Goal: Find specific page/section: Find specific page/section

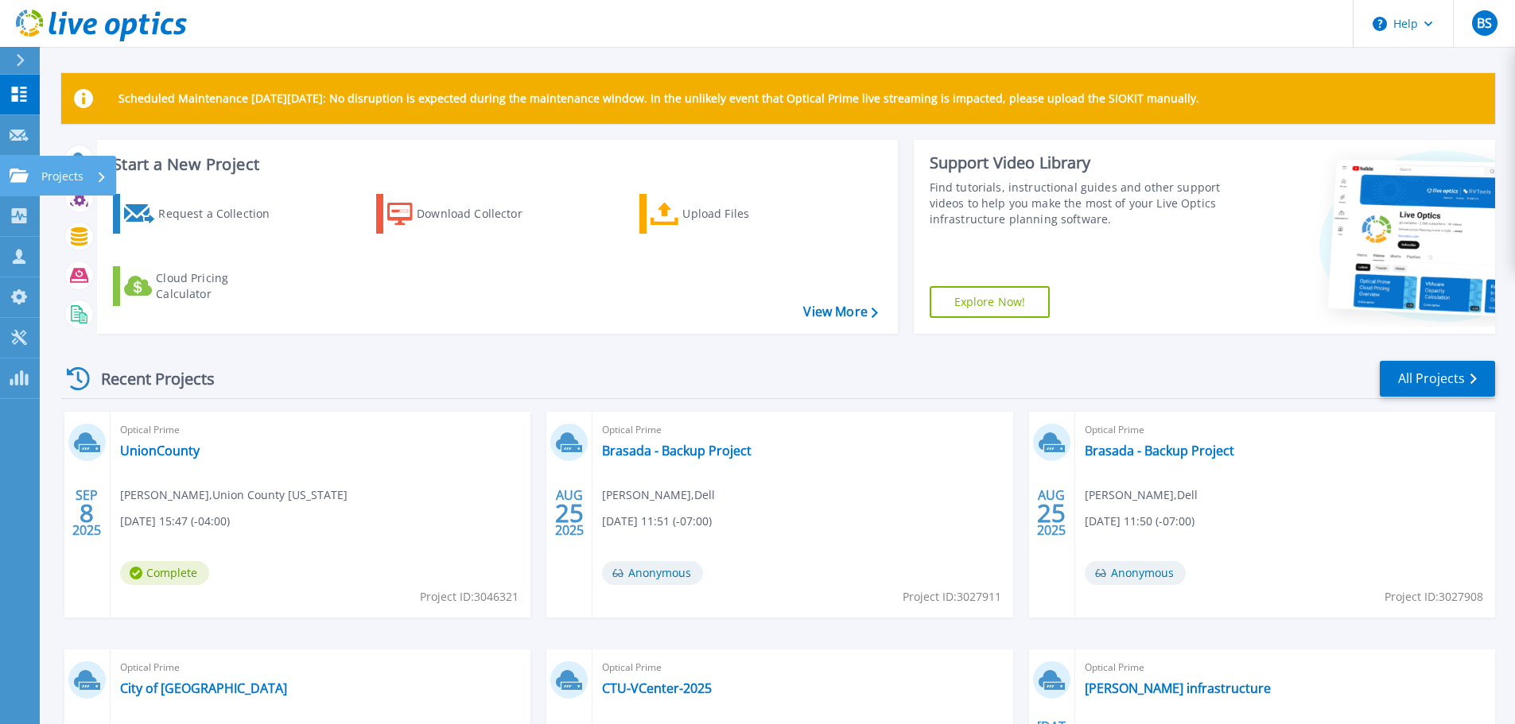
click at [14, 165] on link "Projects Projects" at bounding box center [20, 176] width 40 height 41
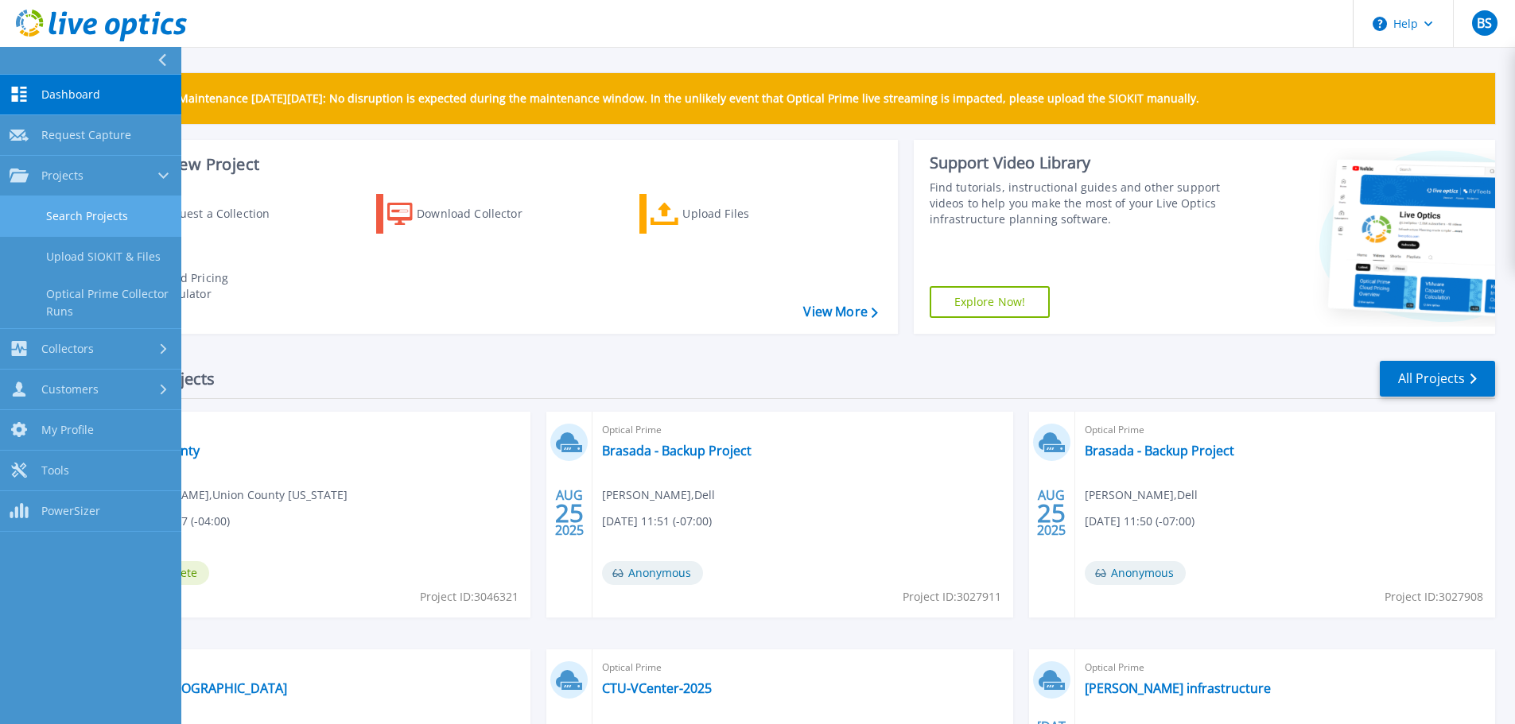
click at [35, 211] on link "Search Projects" at bounding box center [90, 216] width 181 height 41
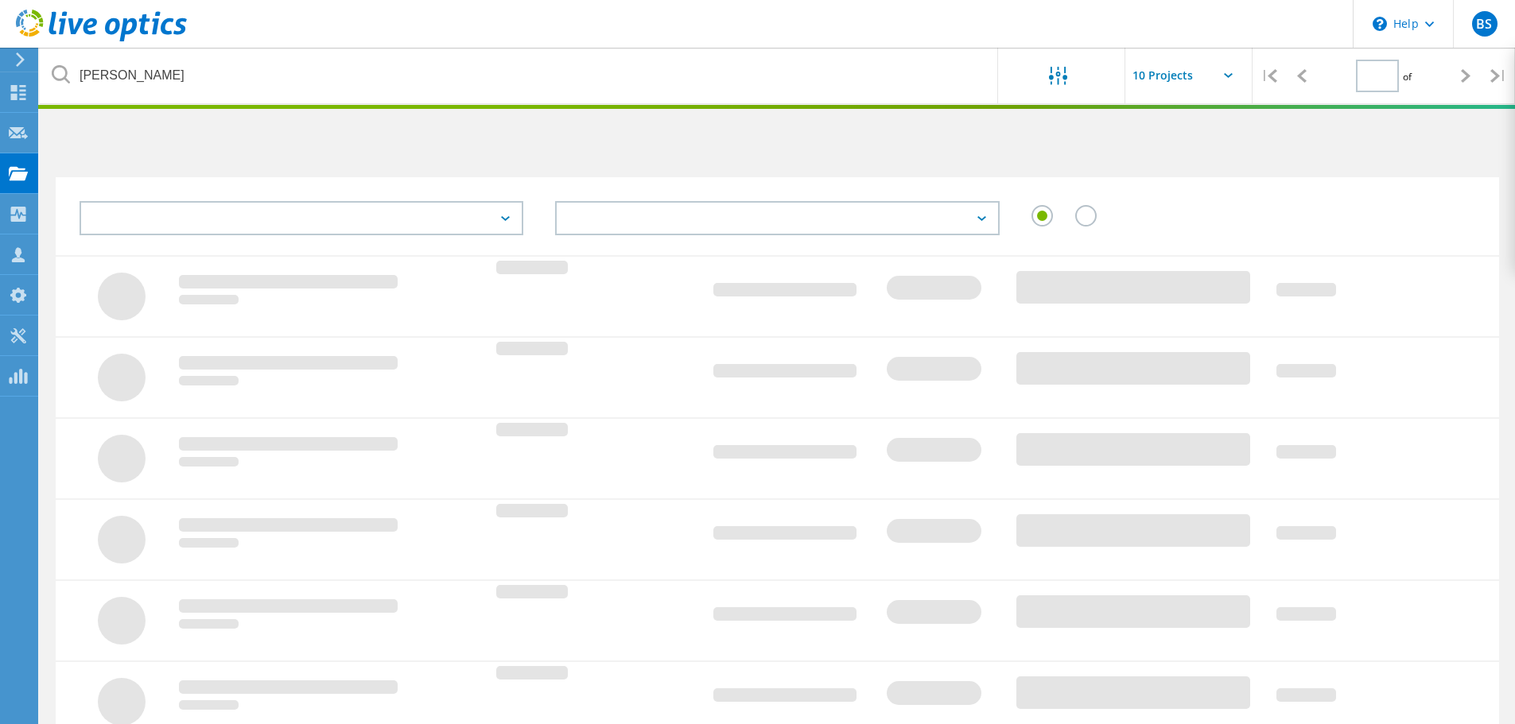
type input "1"
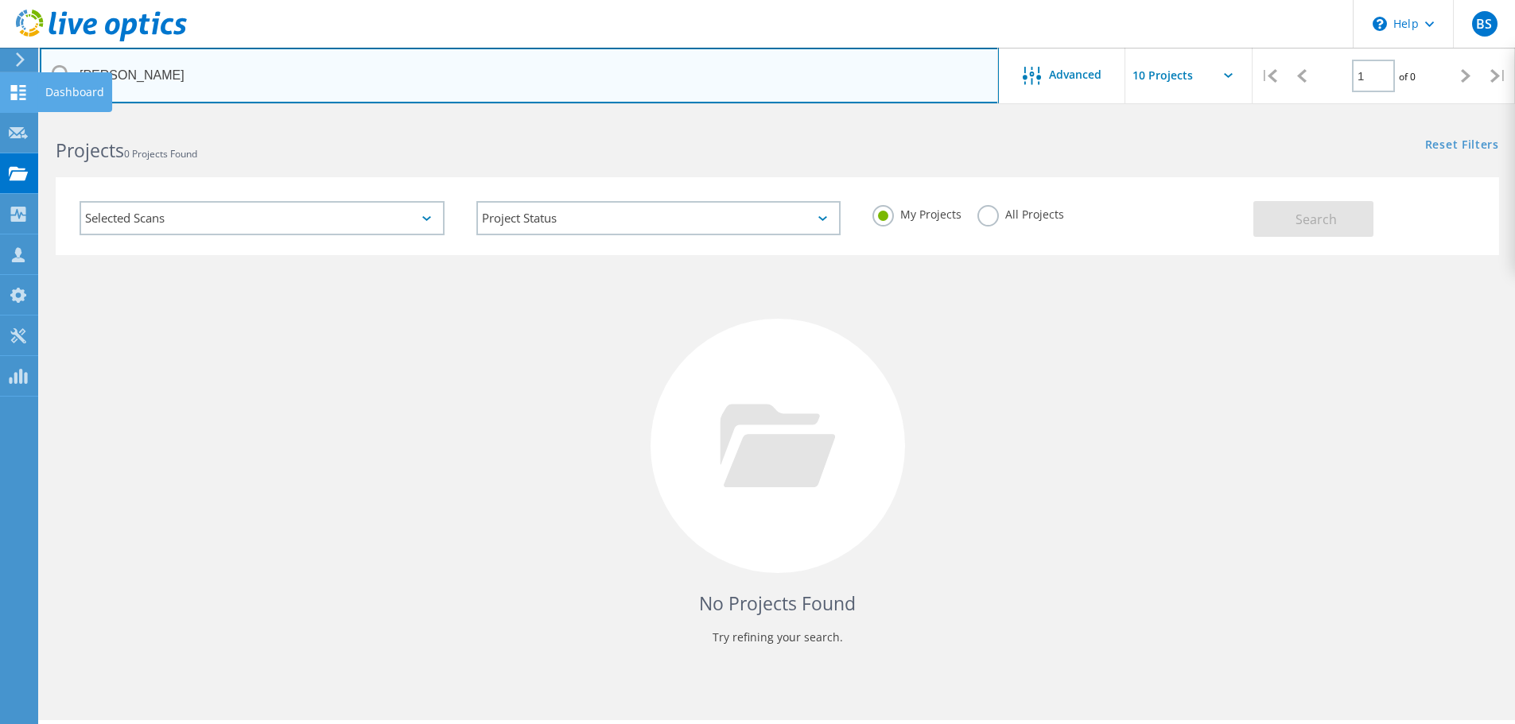
drag, startPoint x: 134, startPoint y: 83, endPoint x: 28, endPoint y: 83, distance: 105.8
click at [28, 115] on div "\n Help Explore Helpful Articles Contact Support BS Partner Team Member Benjami…" at bounding box center [757, 441] width 1515 height 653
type input "L"
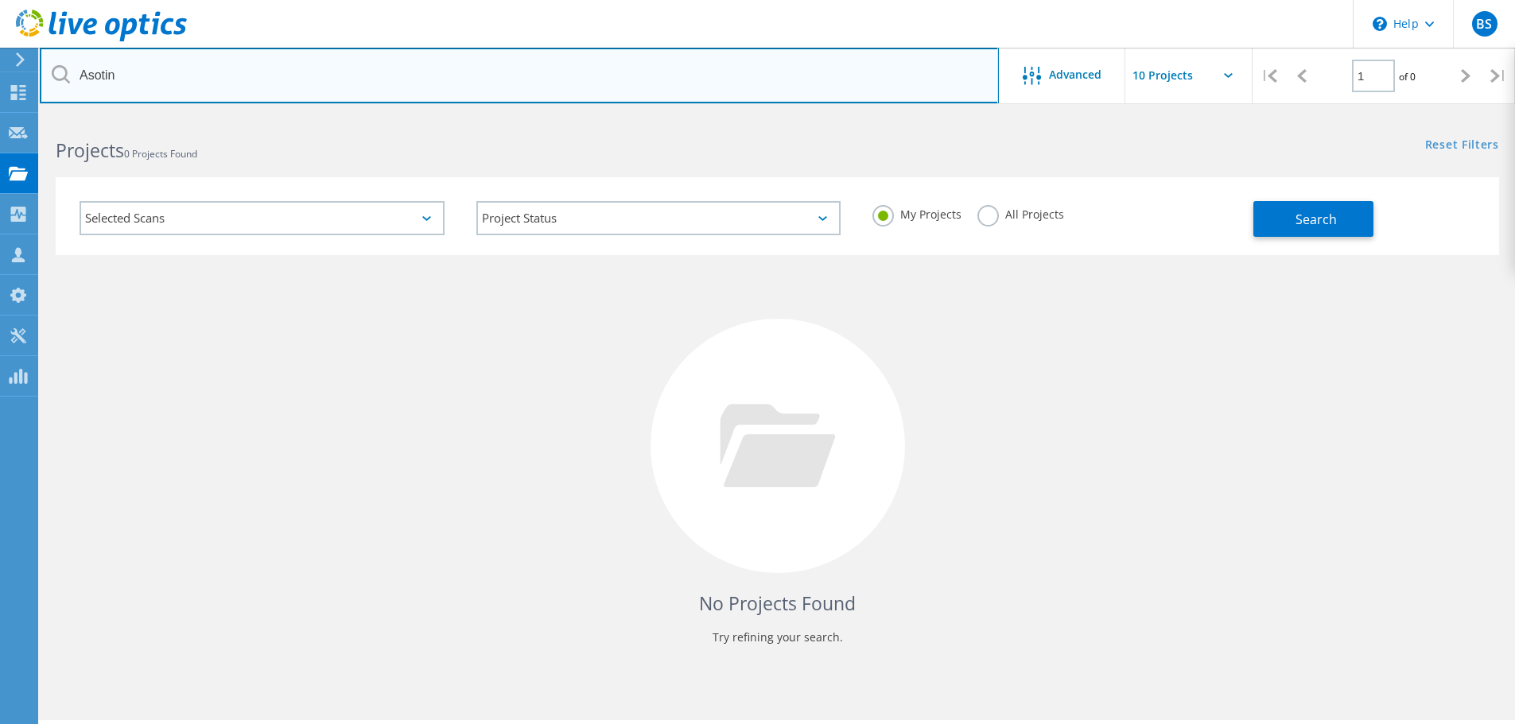
type input "Asotin"
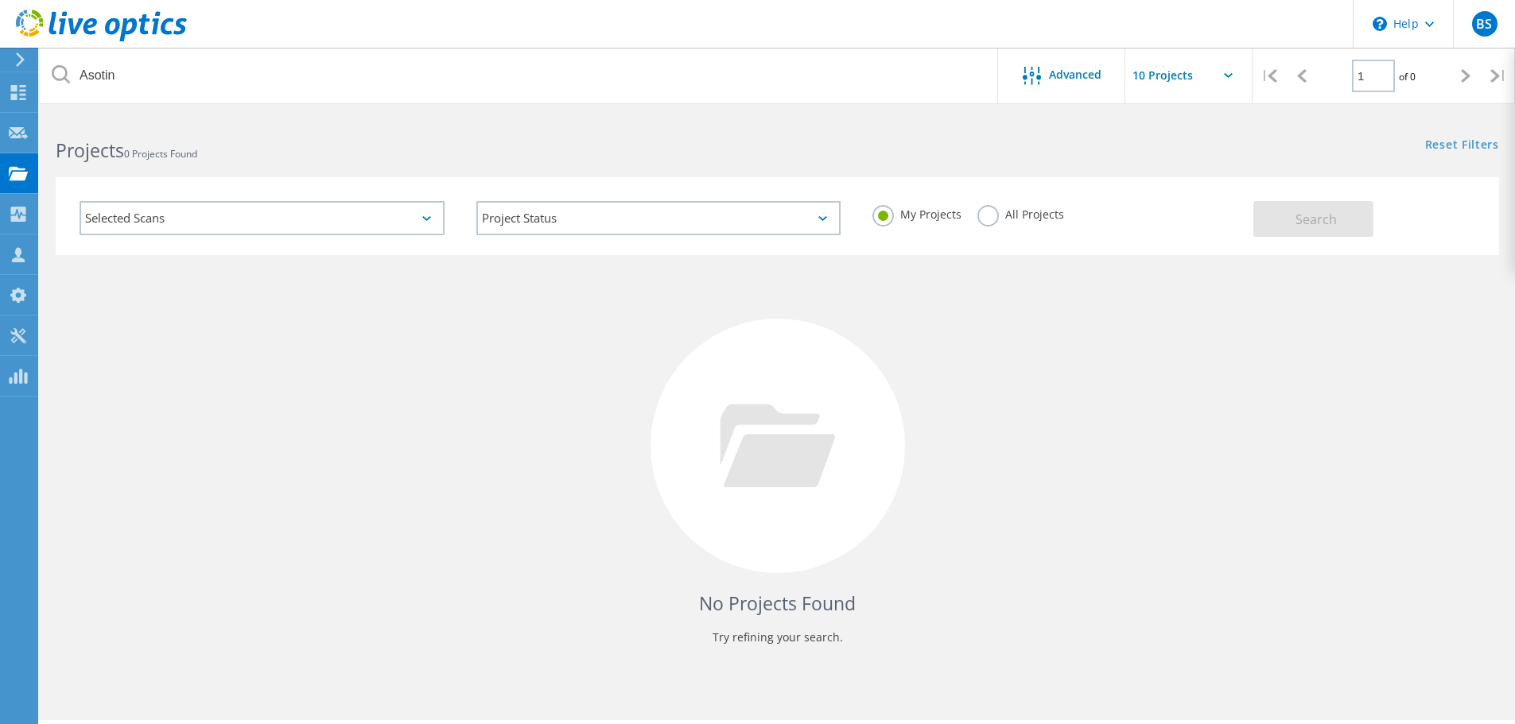
click at [986, 211] on label "All Projects" at bounding box center [1020, 212] width 87 height 15
click at [0, 0] on input "All Projects" at bounding box center [0, 0] width 0 height 0
click at [1320, 219] on span "Search" at bounding box center [1315, 219] width 41 height 17
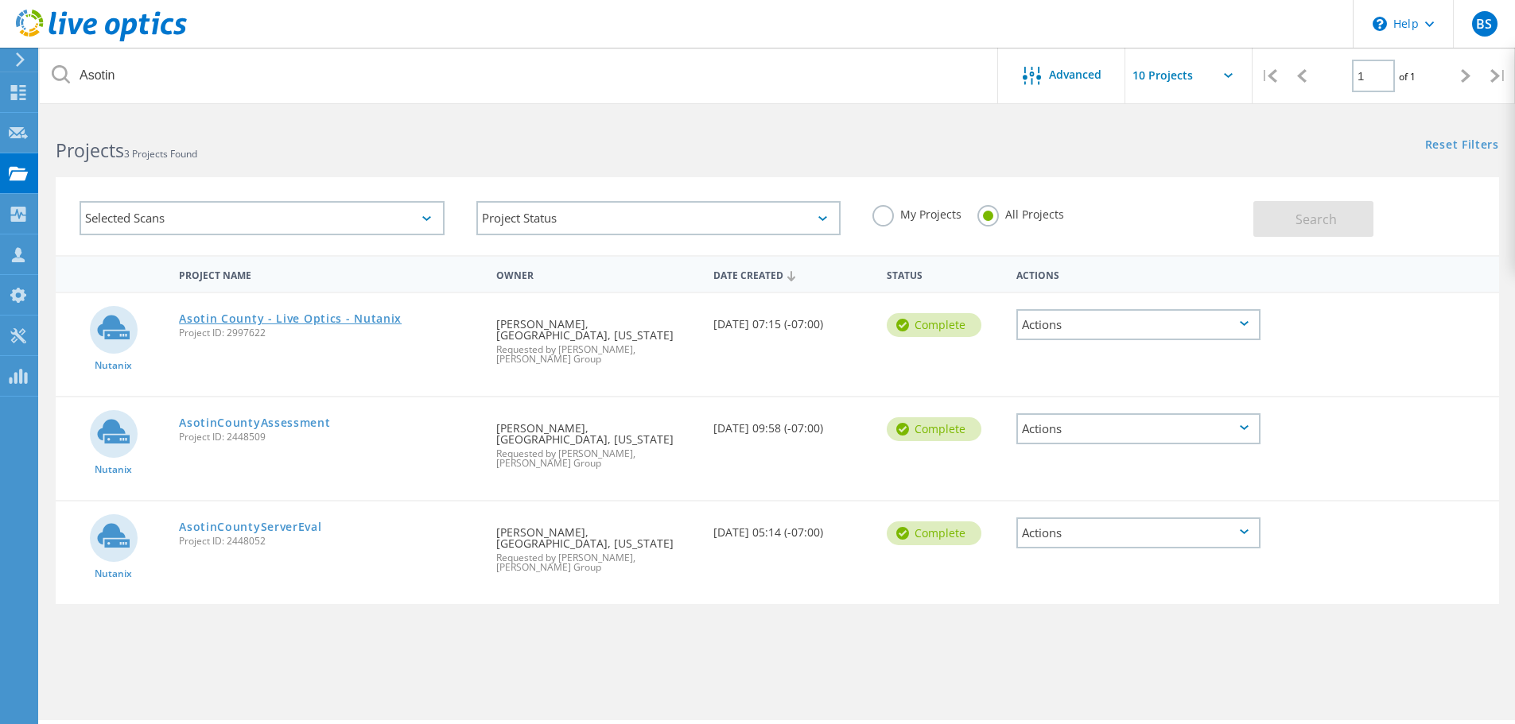
click at [355, 321] on link "Asotin County - Live Optics - Nutanix" at bounding box center [290, 318] width 223 height 11
